Goal: Information Seeking & Learning: Learn about a topic

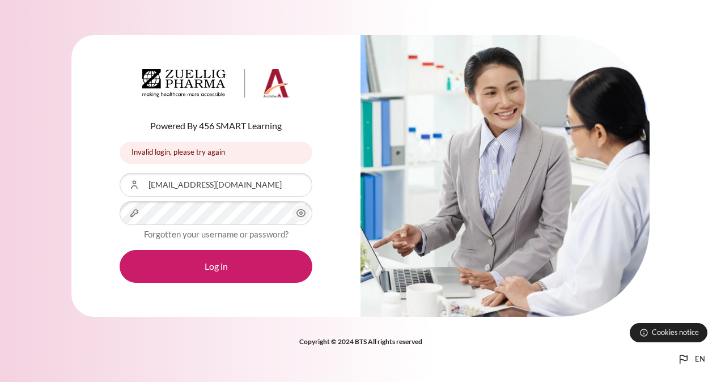
click at [305, 212] on icon "Content" at bounding box center [301, 213] width 14 height 14
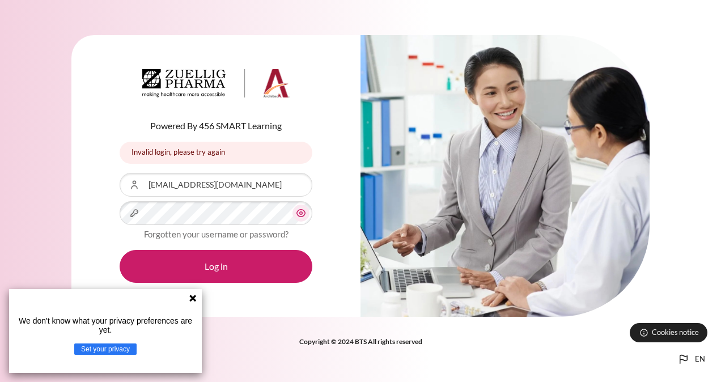
click at [305, 212] on icon "Content" at bounding box center [301, 213] width 14 height 14
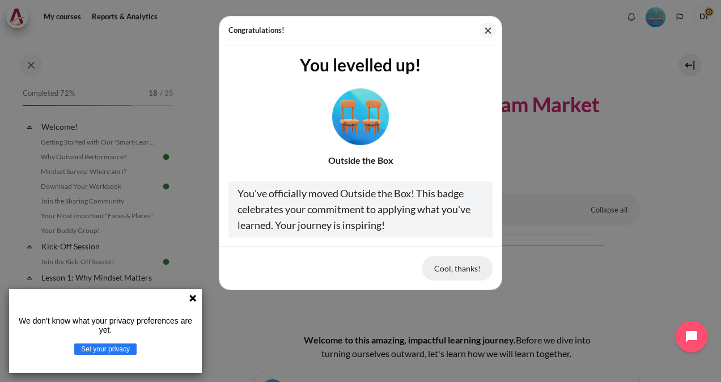
click at [446, 262] on button "Cool, thanks!" at bounding box center [457, 268] width 70 height 24
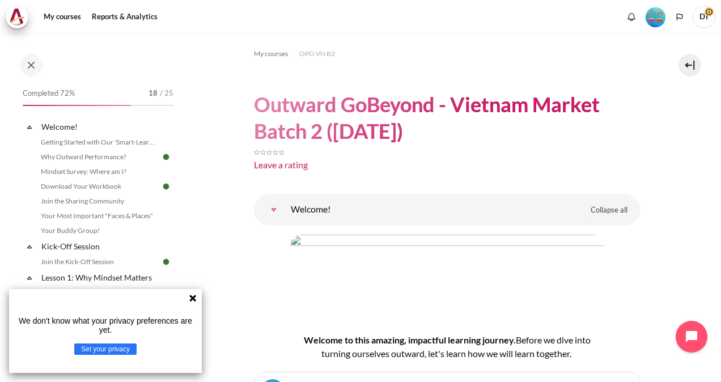
click at [191, 297] on icon at bounding box center [192, 298] width 7 height 7
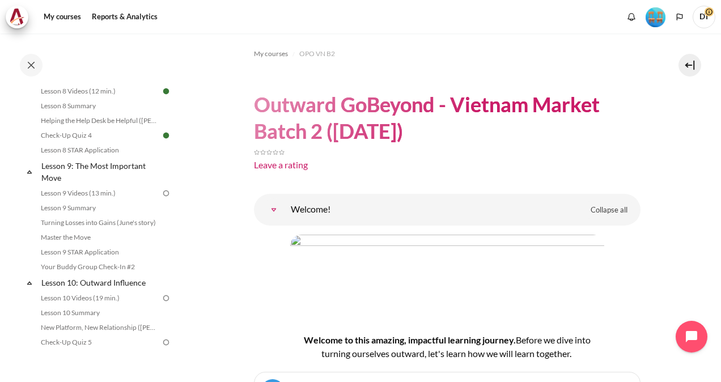
scroll to position [918, 0]
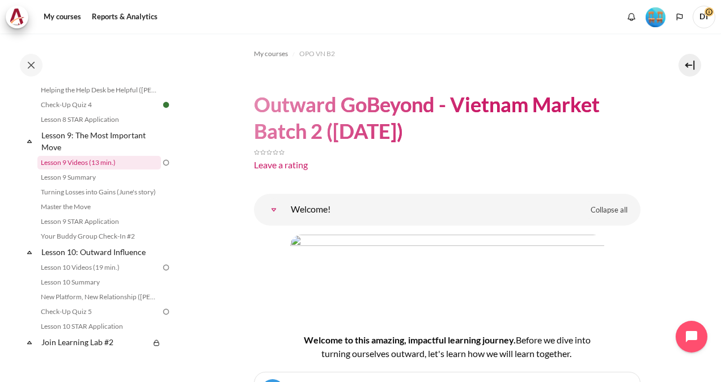
click at [87, 169] on link "Lesson 9 Videos (13 min.)" at bounding box center [99, 163] width 124 height 14
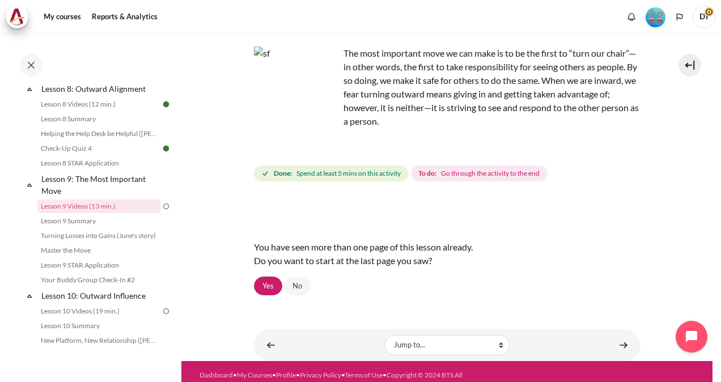
scroll to position [72, 0]
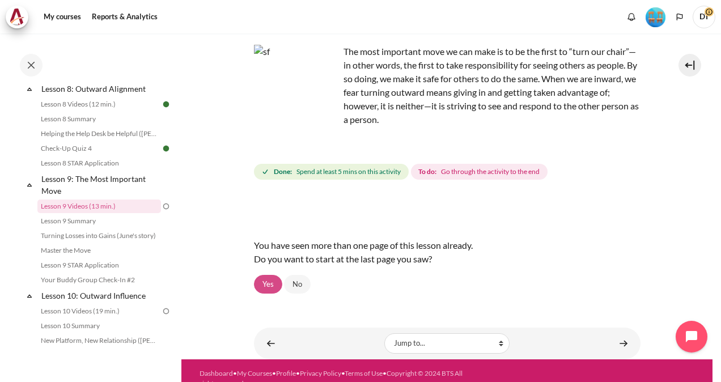
click at [265, 282] on link "Yes" at bounding box center [268, 284] width 28 height 19
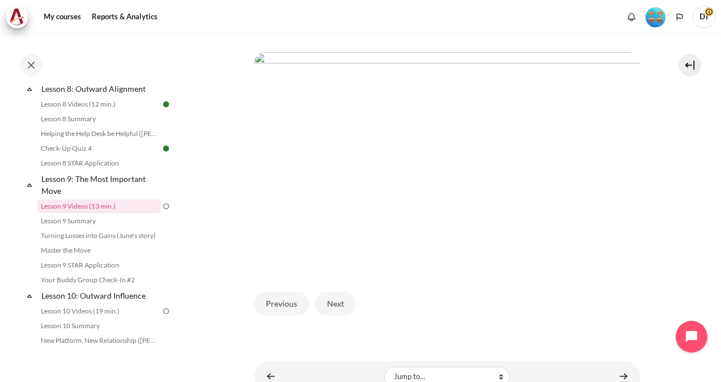
scroll to position [288, 0]
click at [334, 304] on button "Next" at bounding box center [335, 306] width 41 height 24
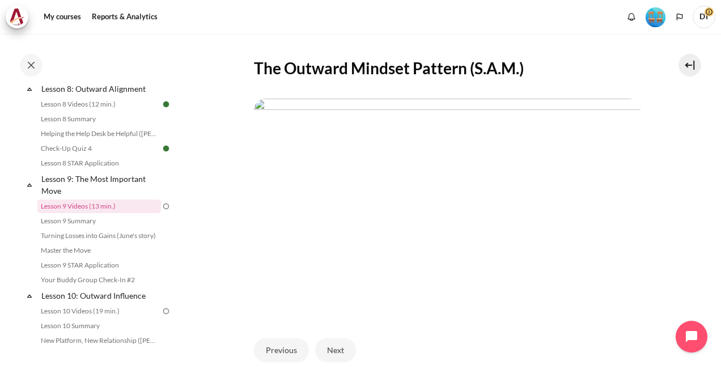
scroll to position [244, 0]
click at [325, 340] on button "Next" at bounding box center [335, 350] width 41 height 24
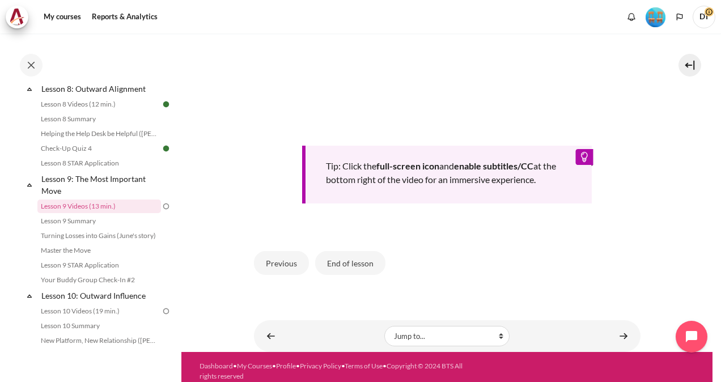
scroll to position [528, 0]
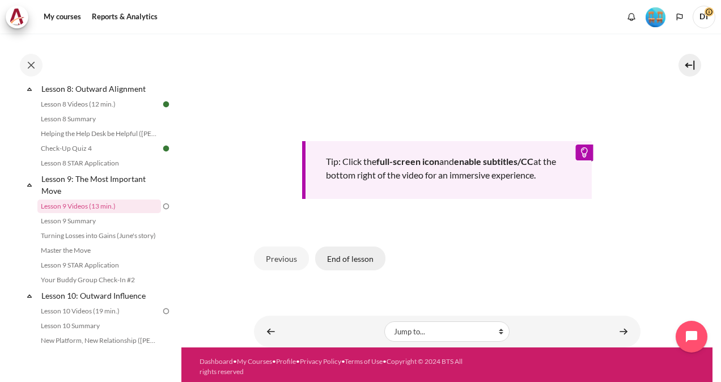
click at [351, 258] on button "End of lesson" at bounding box center [350, 258] width 70 height 24
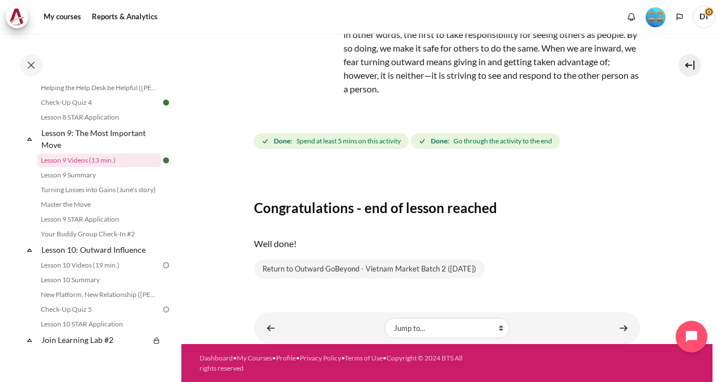
scroll to position [916, 0]
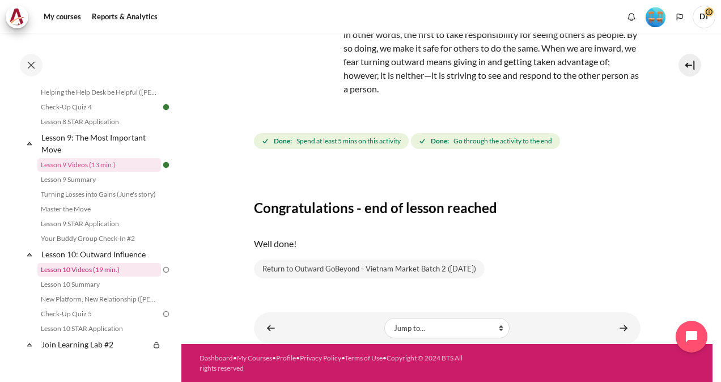
click at [109, 276] on link "Lesson 10 Videos (19 min.)" at bounding box center [99, 270] width 124 height 14
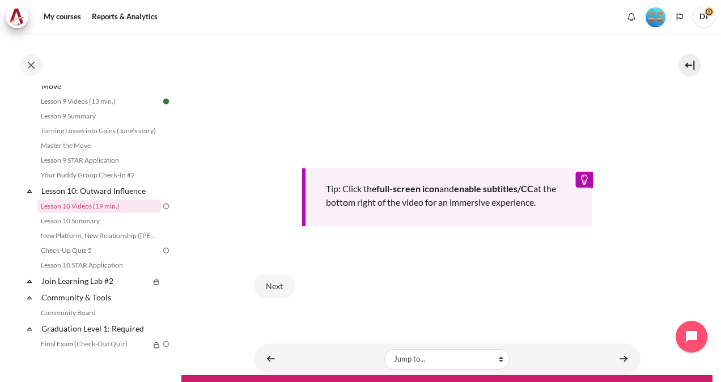
scroll to position [460, 0]
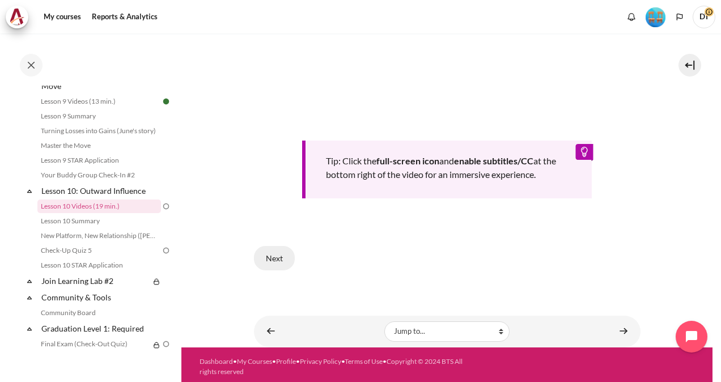
click at [270, 263] on button "Next" at bounding box center [274, 258] width 41 height 24
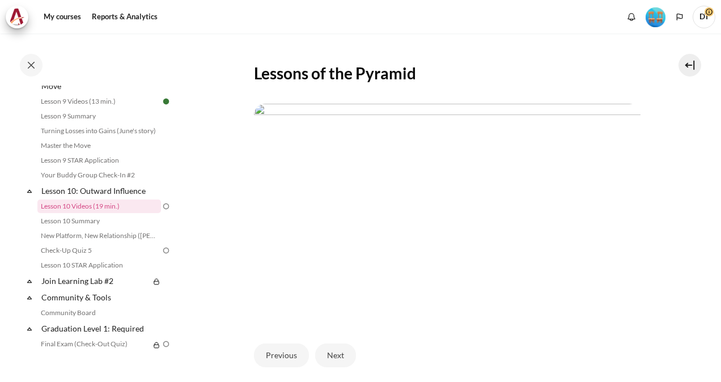
scroll to position [212, 0]
click at [331, 357] on button "Next" at bounding box center [335, 355] width 41 height 24
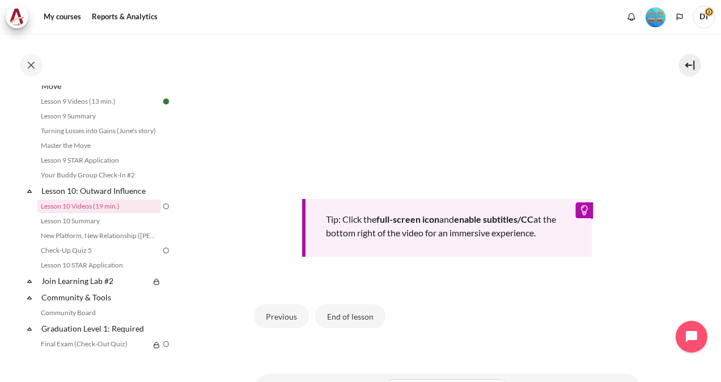
scroll to position [445, 0]
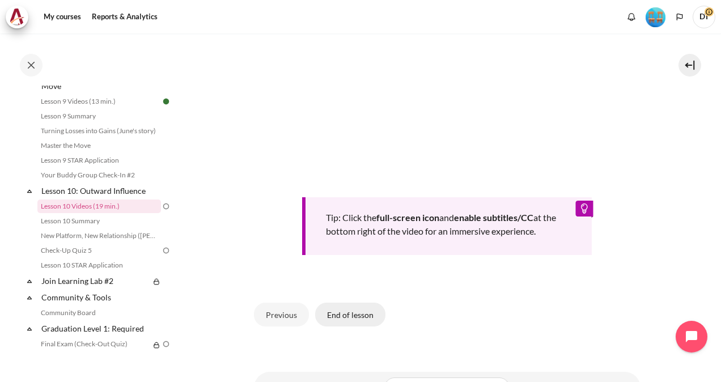
click at [372, 308] on button "End of lesson" at bounding box center [350, 315] width 70 height 24
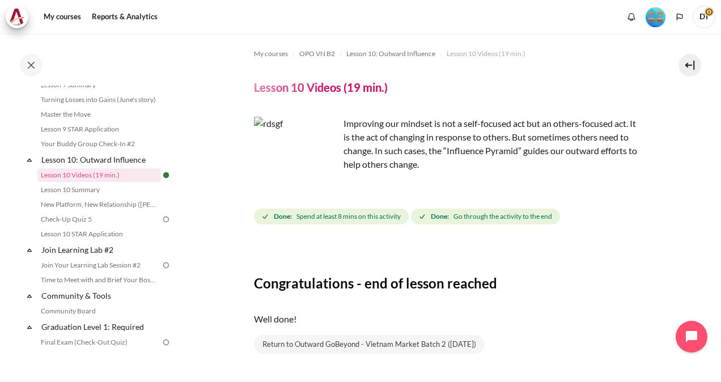
scroll to position [1012, 0]
click at [102, 224] on link "Check-Up Quiz 5" at bounding box center [99, 218] width 124 height 14
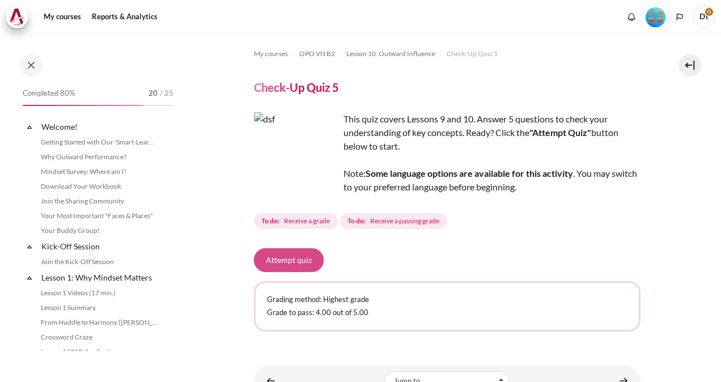
scroll to position [1023, 0]
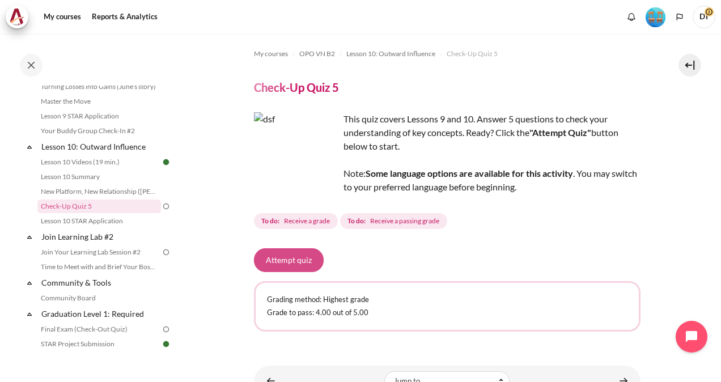
click at [304, 266] on button "Attempt quiz" at bounding box center [289, 260] width 70 height 24
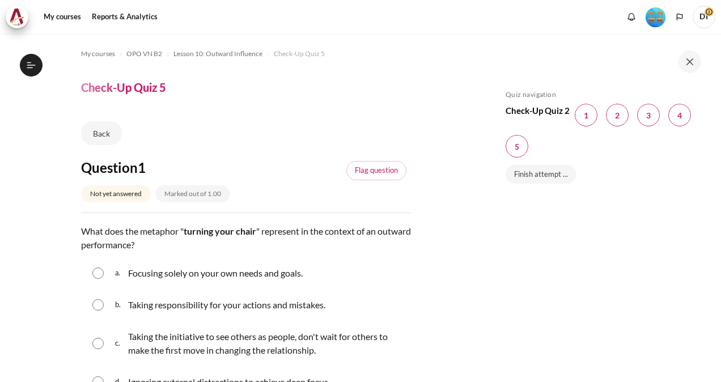
scroll to position [1023, 0]
drag, startPoint x: 653, startPoint y: 232, endPoint x: 648, endPoint y: 274, distance: 42.8
click at [648, 274] on div "Skip Quiz navigation Quiz navigation Check-Up Quiz 2 Question 1 This page Quest…" at bounding box center [601, 216] width 202 height 252
click at [709, 207] on div "Skip Quiz navigation Quiz navigation Check-Up Quiz 2 Question 1 This page Quest…" at bounding box center [602, 207] width 238 height 348
click at [645, 276] on div "Skip Quiz navigation Quiz navigation Check-Up Quiz 2 Question 1 This page Quest…" at bounding box center [601, 216] width 202 height 252
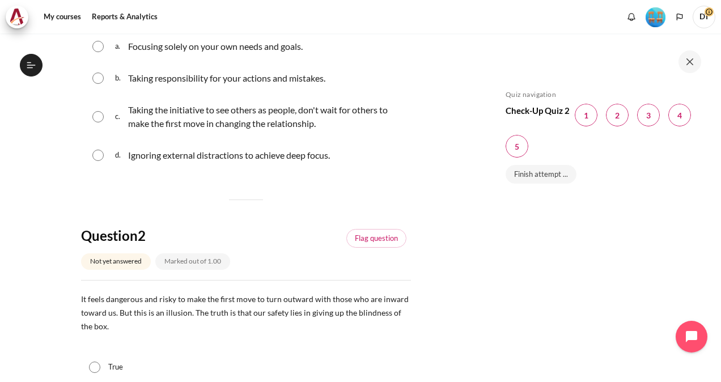
scroll to position [170, 0]
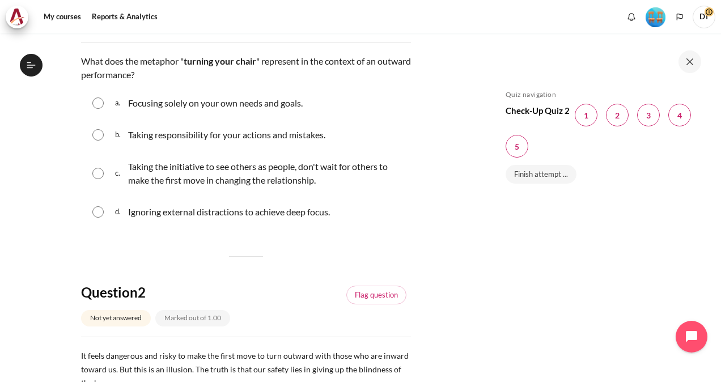
click at [99, 174] on input "Content" at bounding box center [97, 173] width 11 height 11
radio input "true"
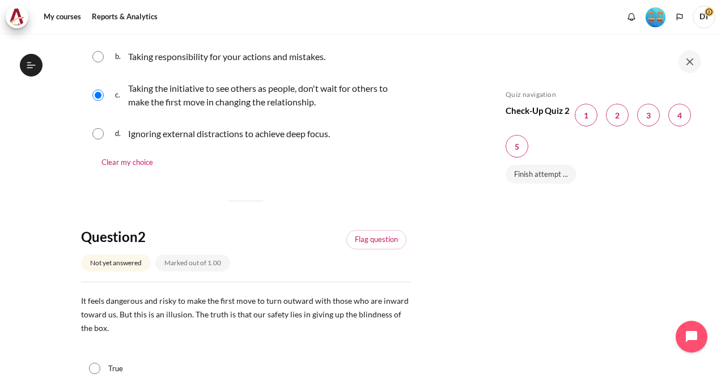
scroll to position [340, 0]
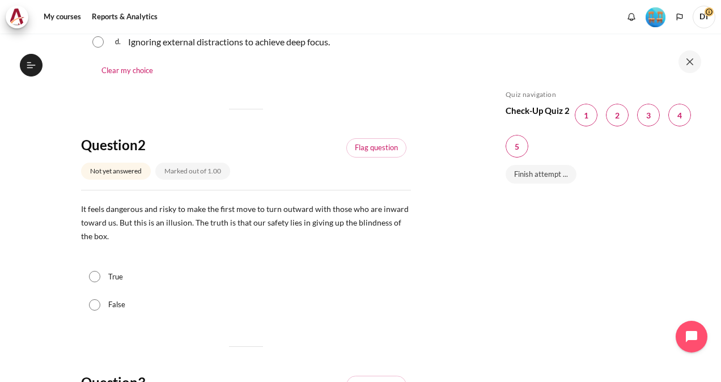
click at [99, 276] on input "True" at bounding box center [94, 276] width 11 height 11
radio input "true"
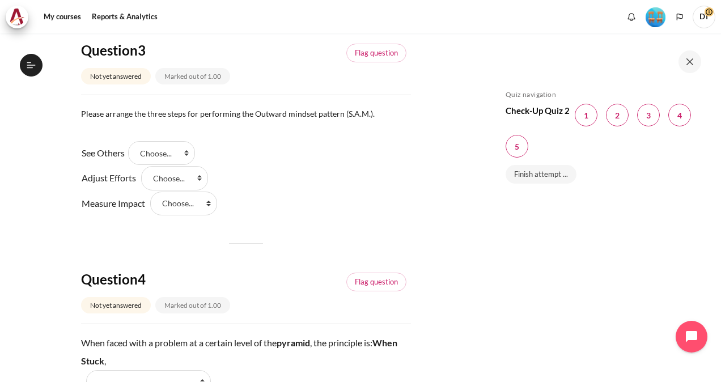
scroll to position [680, 0]
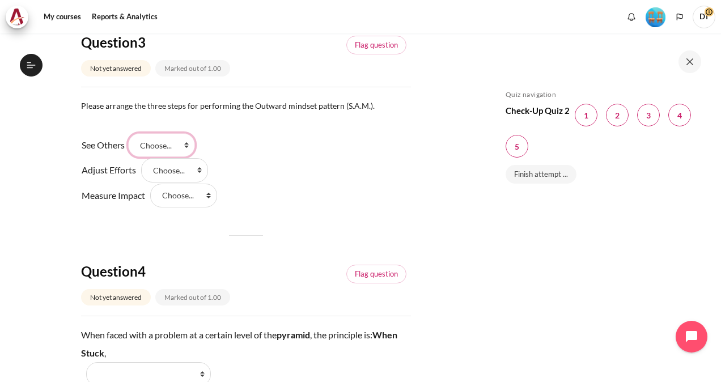
click at [190, 144] on select "Choose... Step 2 Step 1 Step 3" at bounding box center [161, 145] width 67 height 24
select select "2"
click at [132, 133] on select "Choose... Step 2 Step 1 Step 3" at bounding box center [161, 145] width 67 height 24
click at [199, 171] on select "Choose... Step 2 Step 1 Step 3" at bounding box center [174, 170] width 67 height 24
select select "1"
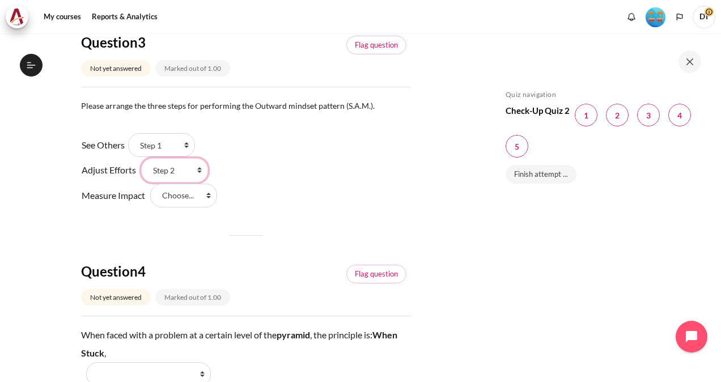
click at [141, 158] on select "Choose... Step 2 Step 1 Step 3" at bounding box center [174, 170] width 67 height 24
click at [208, 195] on select "Choose... Step 2 Step 1 Step 3" at bounding box center [183, 196] width 67 height 24
select select "3"
click at [150, 184] on select "Choose... Step 2 Step 1 Step 3" at bounding box center [183, 196] width 67 height 24
click at [273, 228] on div "Question 1 Not yet answered Marked out of 1.00 Flag question Question text What…" at bounding box center [246, 86] width 330 height 1215
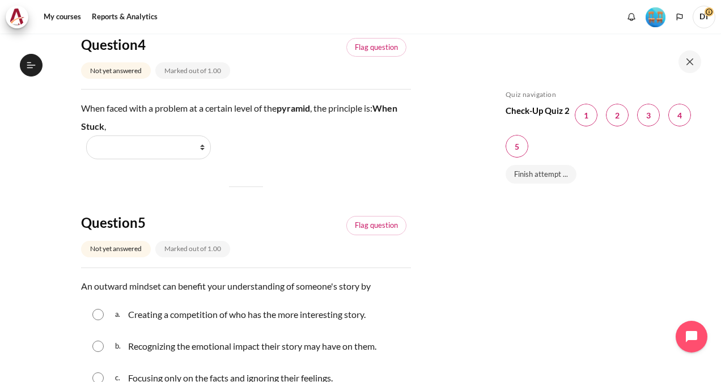
scroll to position [850, 0]
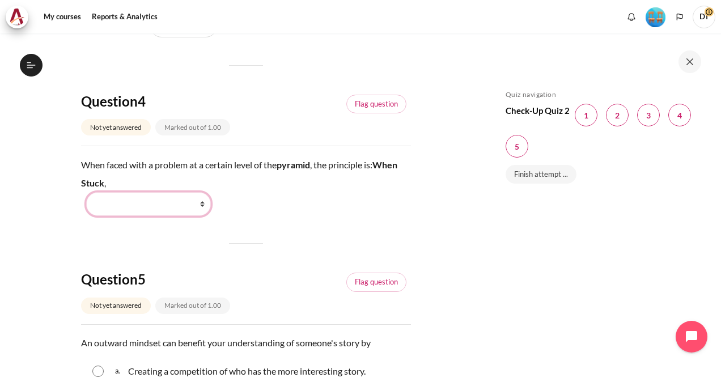
click at [202, 204] on select "Work Harder Go Higher Go Lower Stay Put" at bounding box center [148, 204] width 125 height 24
select select "3"
click at [86, 192] on select "Work Harder Go Higher Go Lower Stay Put" at bounding box center [148, 204] width 125 height 24
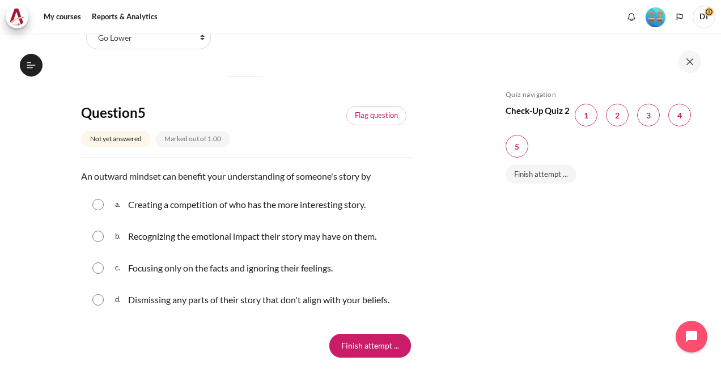
scroll to position [1020, 0]
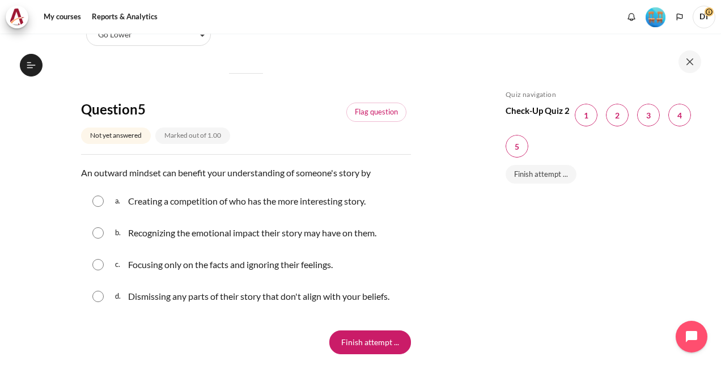
click at [95, 231] on input "Content" at bounding box center [97, 232] width 11 height 11
radio input "true"
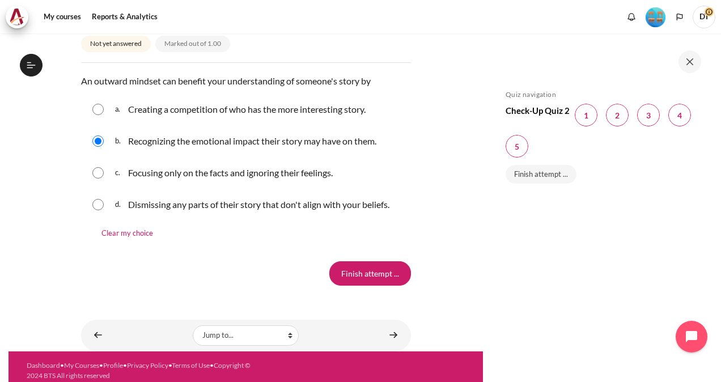
scroll to position [1117, 0]
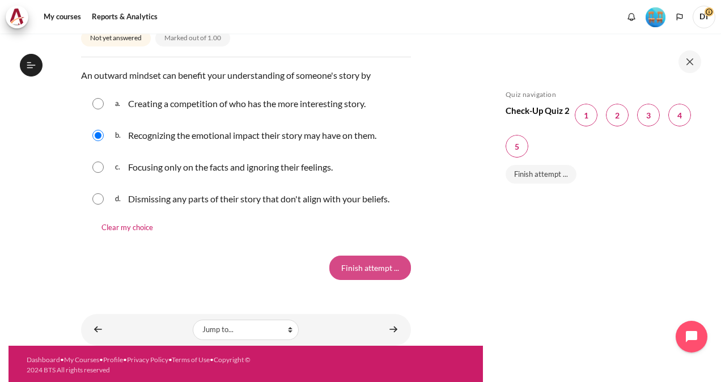
click at [368, 263] on input "Finish attempt ..." at bounding box center [370, 268] width 82 height 24
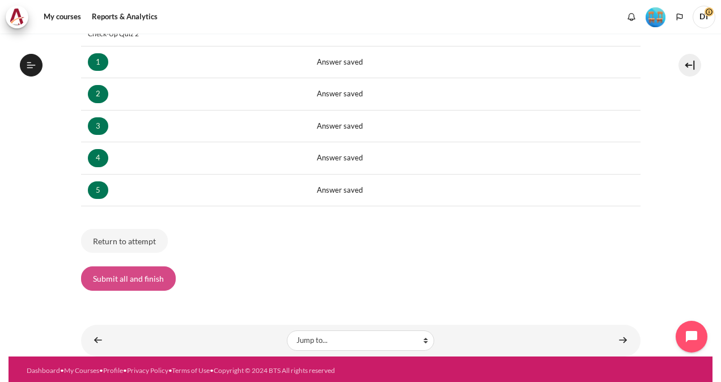
scroll to position [1023, 0]
click at [130, 277] on button "Submit all and finish" at bounding box center [128, 278] width 95 height 24
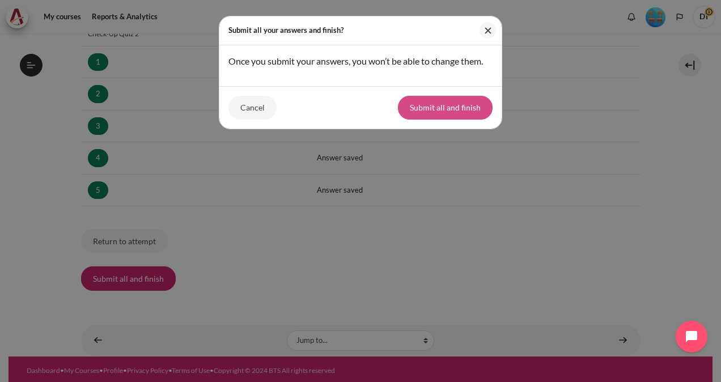
click at [416, 112] on button "Submit all and finish" at bounding box center [445, 108] width 95 height 24
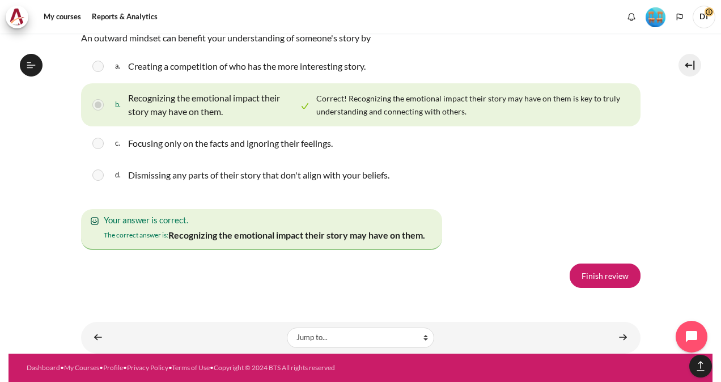
scroll to position [2061, 0]
click at [589, 274] on link "Finish review" at bounding box center [604, 275] width 71 height 24
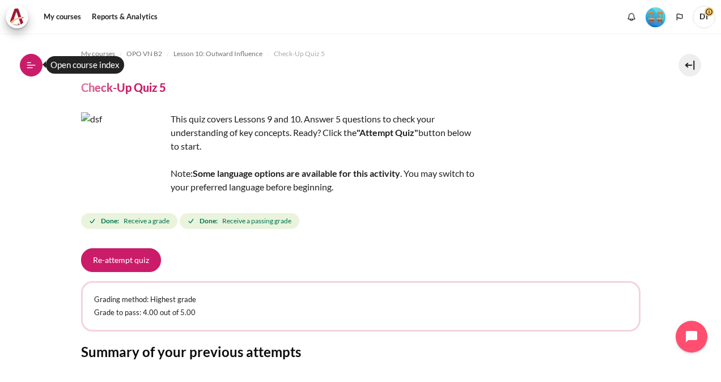
click at [26, 66] on icon at bounding box center [31, 65] width 10 height 10
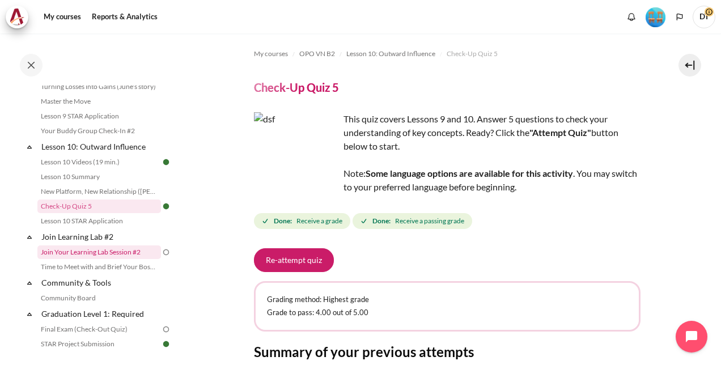
click at [79, 259] on link "Join Your Learning Lab Session #2" at bounding box center [99, 252] width 124 height 14
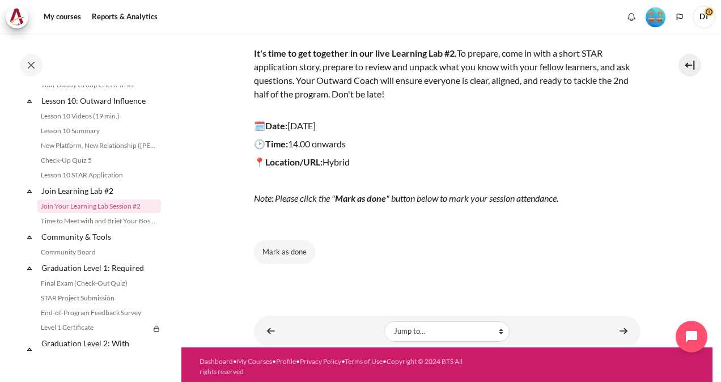
scroll to position [148, 0]
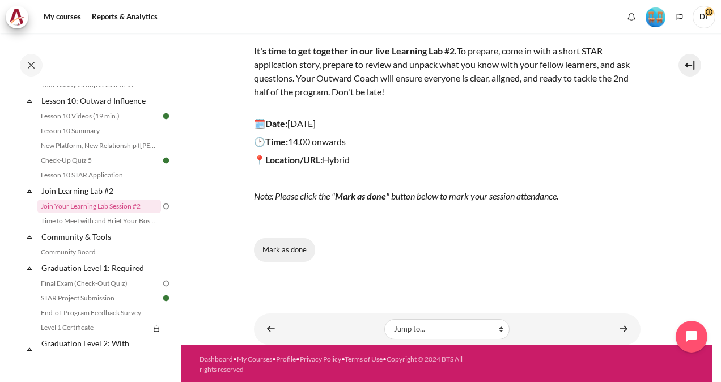
click at [287, 254] on button "Mark as done" at bounding box center [284, 250] width 61 height 24
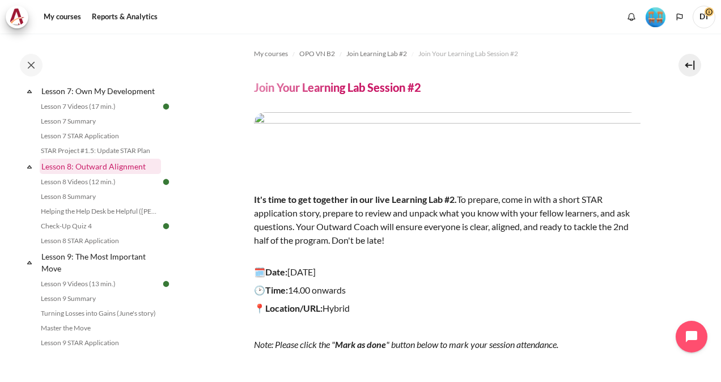
scroll to position [850, 0]
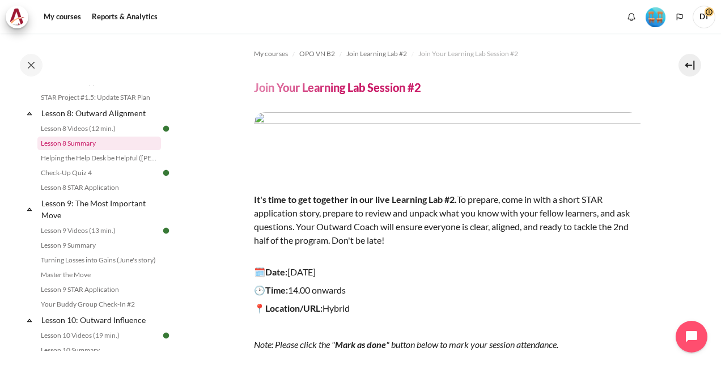
click at [80, 150] on link "Lesson 8 Summary" at bounding box center [99, 144] width 124 height 14
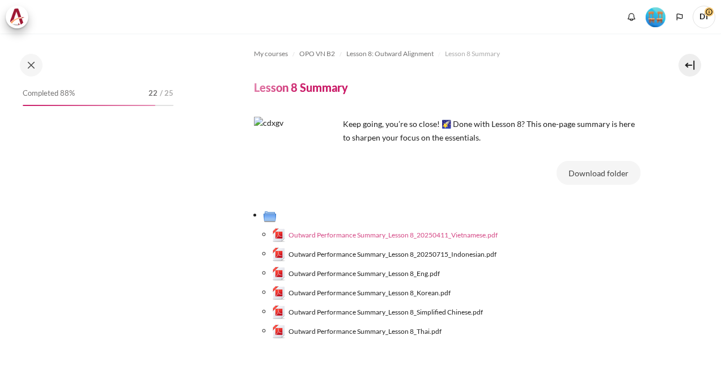
click at [419, 233] on span "Outward Performance Summary_Lesson 8_20250411_Vietnamese.pdf" at bounding box center [392, 235] width 209 height 10
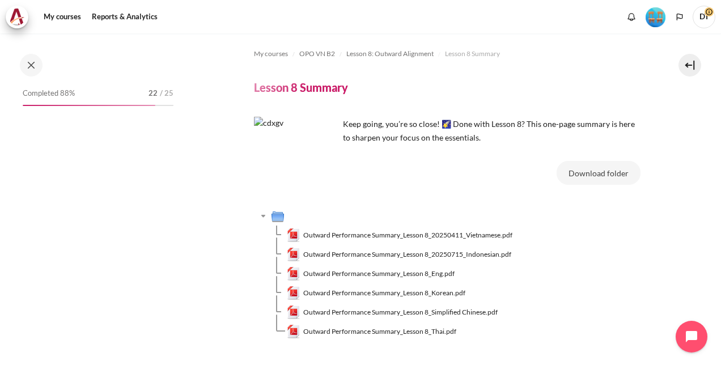
click at [406, 274] on span "Outward Performance Summary_Lesson 8_Eng.pdf" at bounding box center [378, 274] width 151 height 10
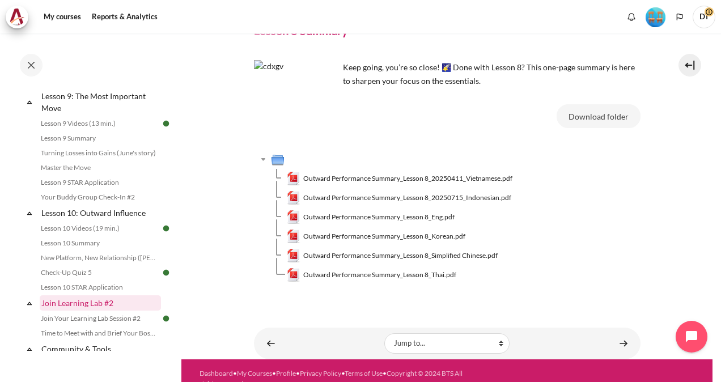
scroll to position [900, 0]
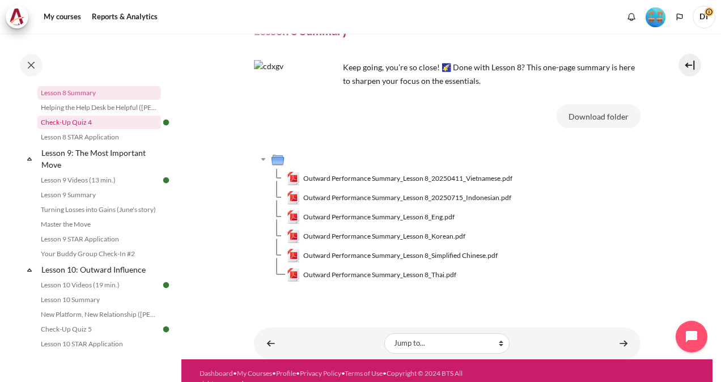
click at [100, 129] on link "Check-Up Quiz 4" at bounding box center [99, 123] width 124 height 14
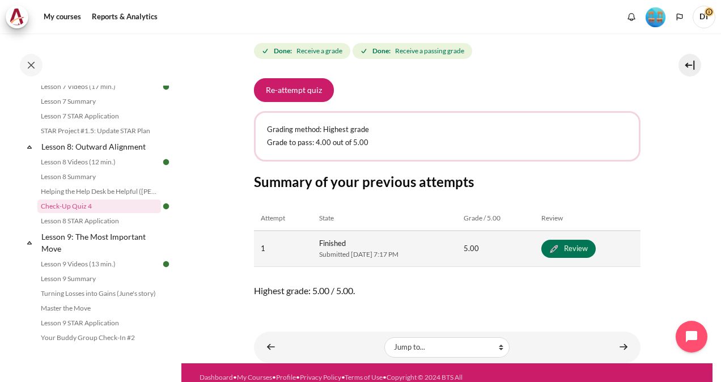
scroll to position [188, 0]
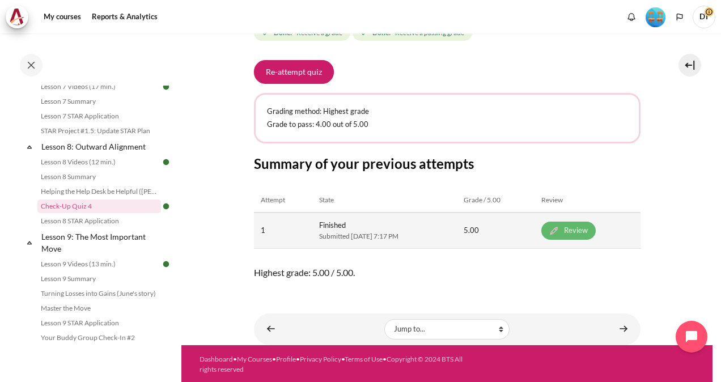
click at [581, 229] on link "Review" at bounding box center [568, 231] width 54 height 18
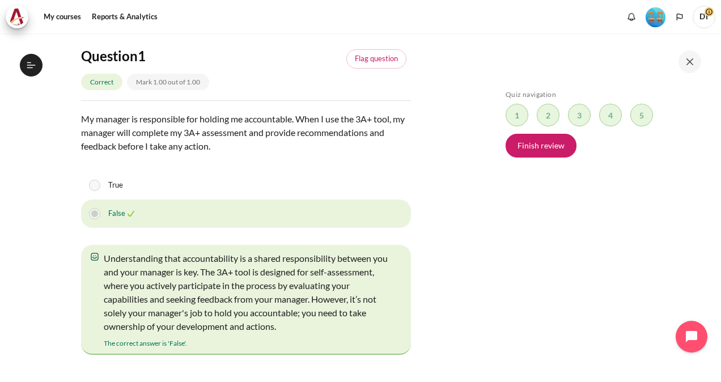
scroll to position [816, 0]
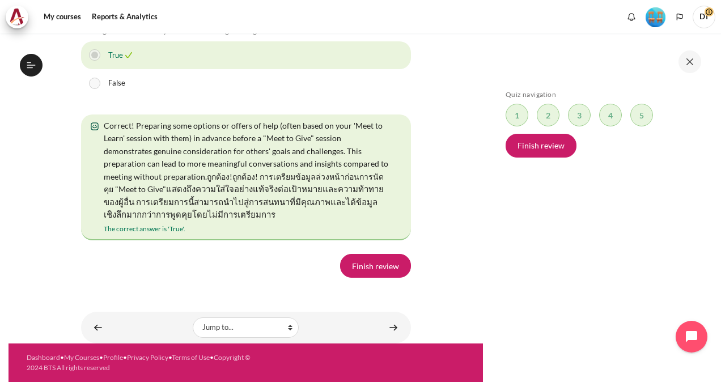
scroll to position [2429, 0]
click at [395, 271] on link "Finish review" at bounding box center [375, 266] width 71 height 24
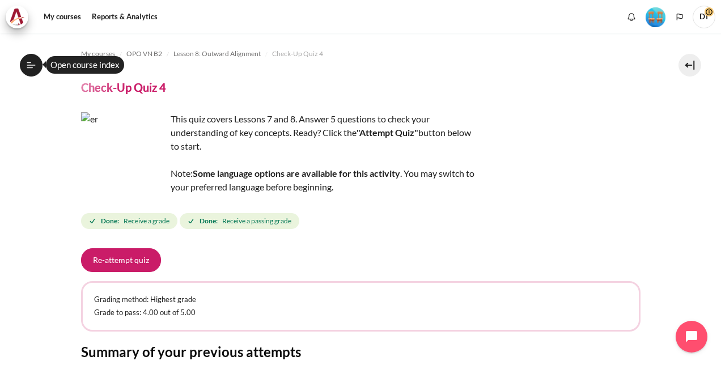
click at [32, 69] on icon at bounding box center [31, 65] width 10 height 10
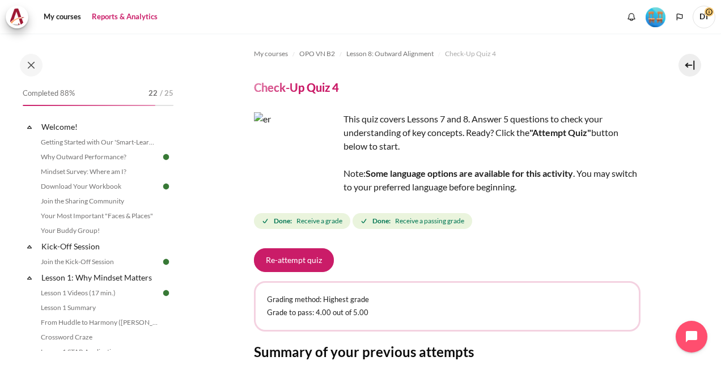
click at [109, 14] on link "Reports & Analytics" at bounding box center [125, 17] width 74 height 23
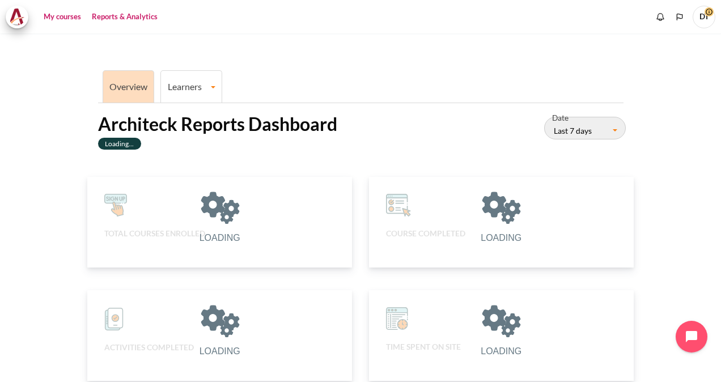
click at [56, 18] on link "My courses" at bounding box center [62, 17] width 45 height 23
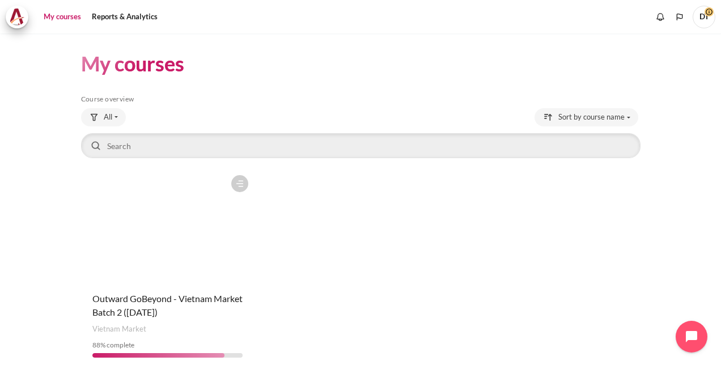
click at [155, 267] on figure "Content" at bounding box center [167, 225] width 173 height 113
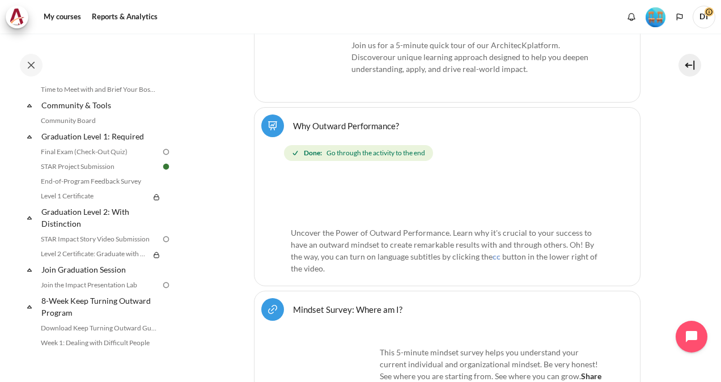
scroll to position [1191, 0]
